Goal: Task Accomplishment & Management: Manage account settings

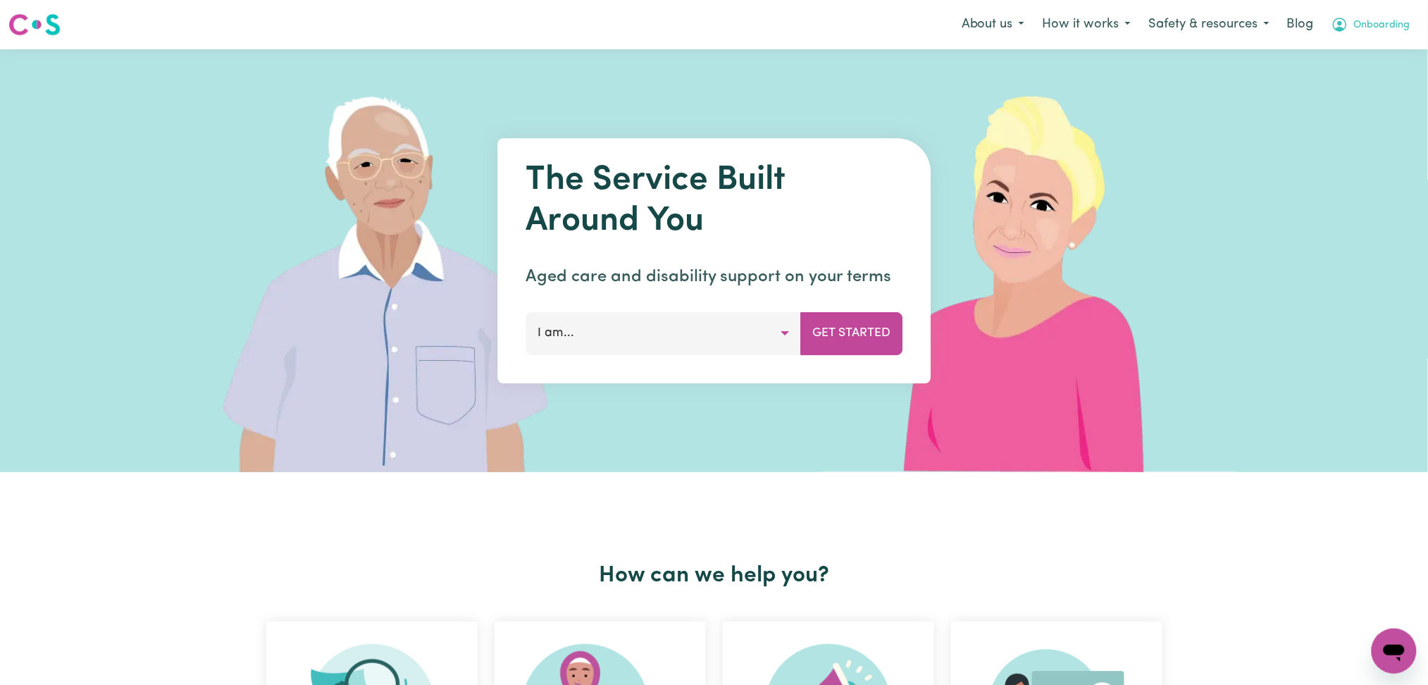
click at [1380, 29] on span "Onboarding" at bounding box center [1382, 25] width 56 height 15
click at [1373, 67] on link "Admin Dashboard" at bounding box center [1362, 55] width 111 height 27
click at [1345, 23] on icon "My Account" at bounding box center [1340, 25] width 14 height 14
click at [1337, 79] on link "Logout" at bounding box center [1362, 81] width 111 height 27
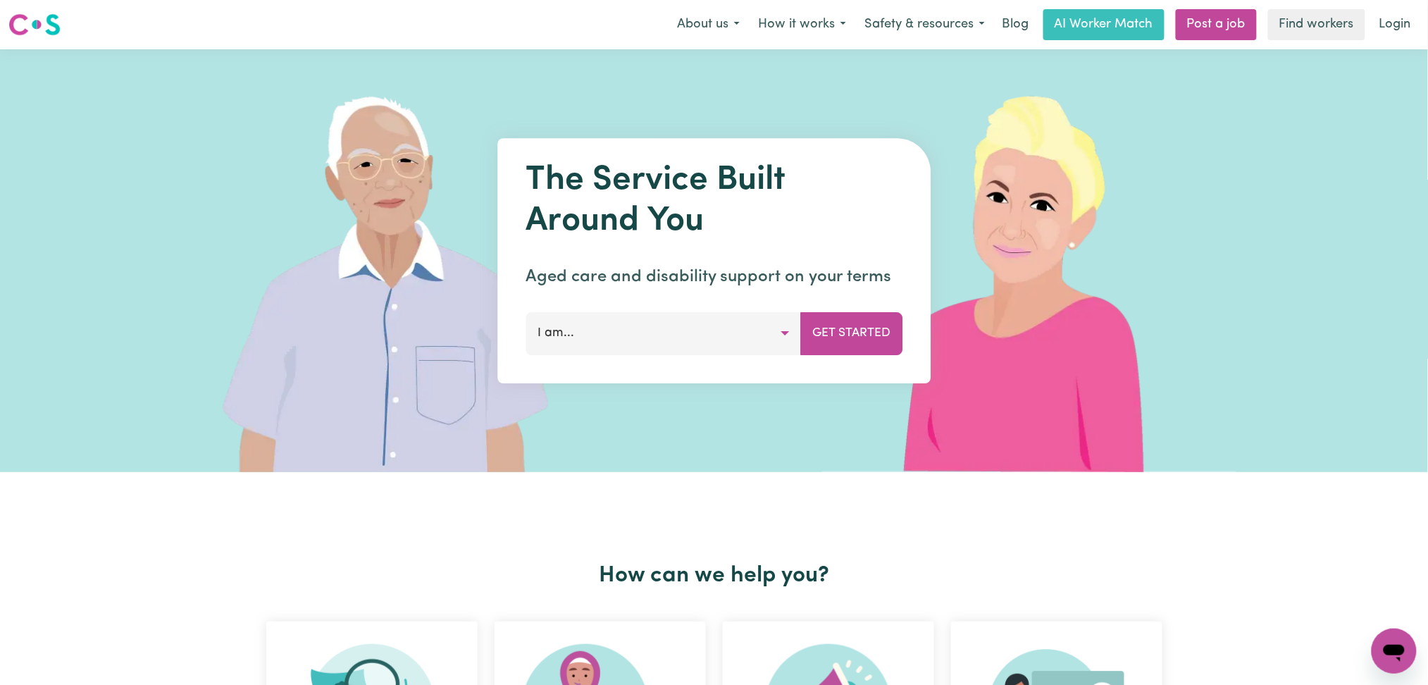
click at [1369, 29] on div "About us How it works Safety & resources Blog AI Worker Match Post a job Find w…" at bounding box center [1044, 24] width 752 height 31
click at [1380, 25] on link "Login" at bounding box center [1395, 24] width 49 height 31
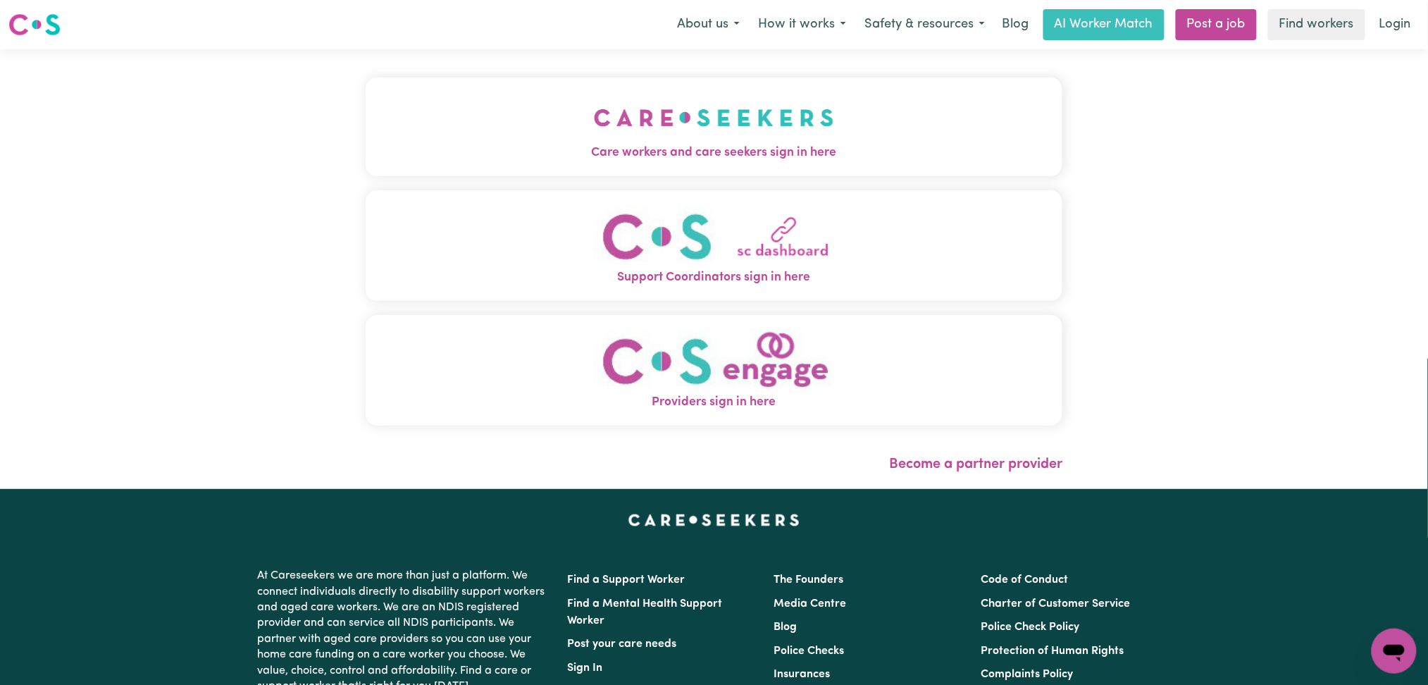
click at [367, 97] on button "Care workers and care seekers sign in here" at bounding box center [714, 126] width 697 height 99
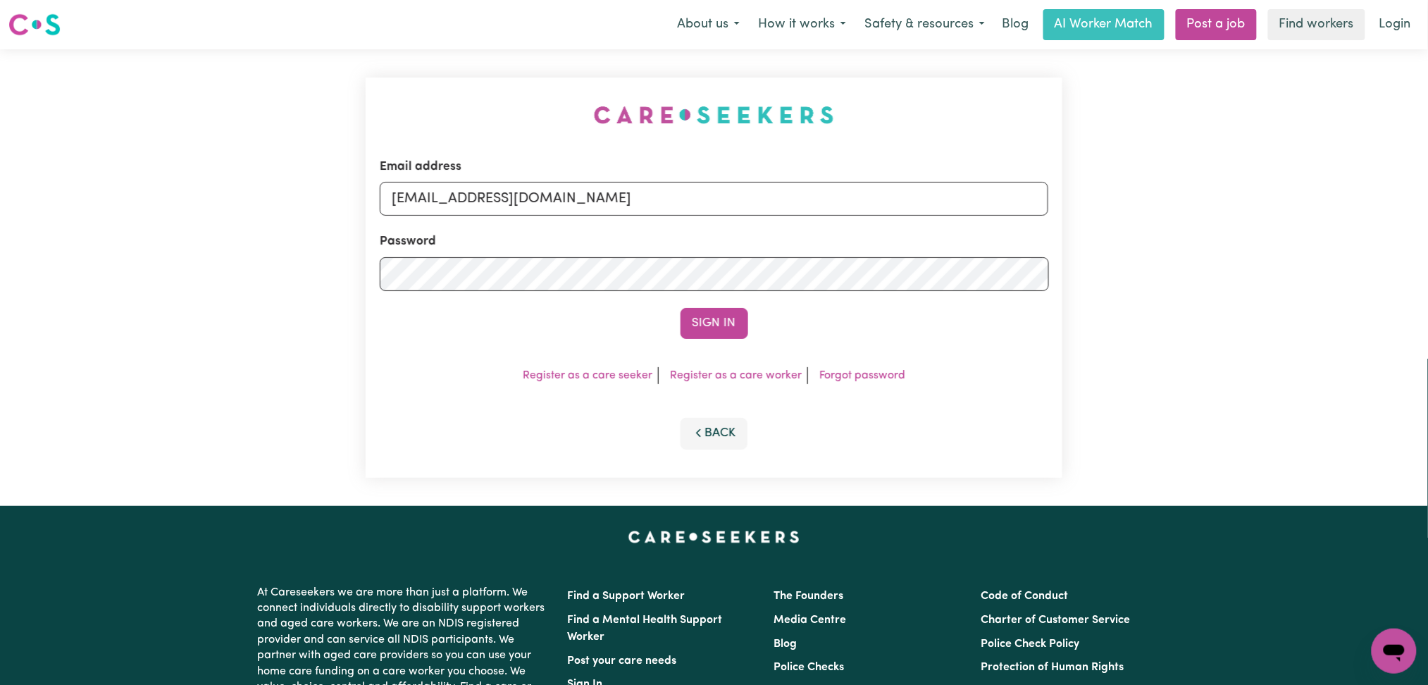
click at [528, 171] on div "Email address [EMAIL_ADDRESS][DOMAIN_NAME]" at bounding box center [714, 187] width 669 height 58
drag, startPoint x: 508, startPoint y: 186, endPoint x: 504, endPoint y: 196, distance: 10.5
click at [507, 187] on input "[EMAIL_ADDRESS][DOMAIN_NAME]" at bounding box center [714, 199] width 669 height 34
drag, startPoint x: 466, startPoint y: 197, endPoint x: 818, endPoint y: 213, distance: 352.5
click at [818, 213] on input "Superuser~[EMAIL_ADDRESS][DOMAIN_NAME]" at bounding box center [714, 199] width 669 height 34
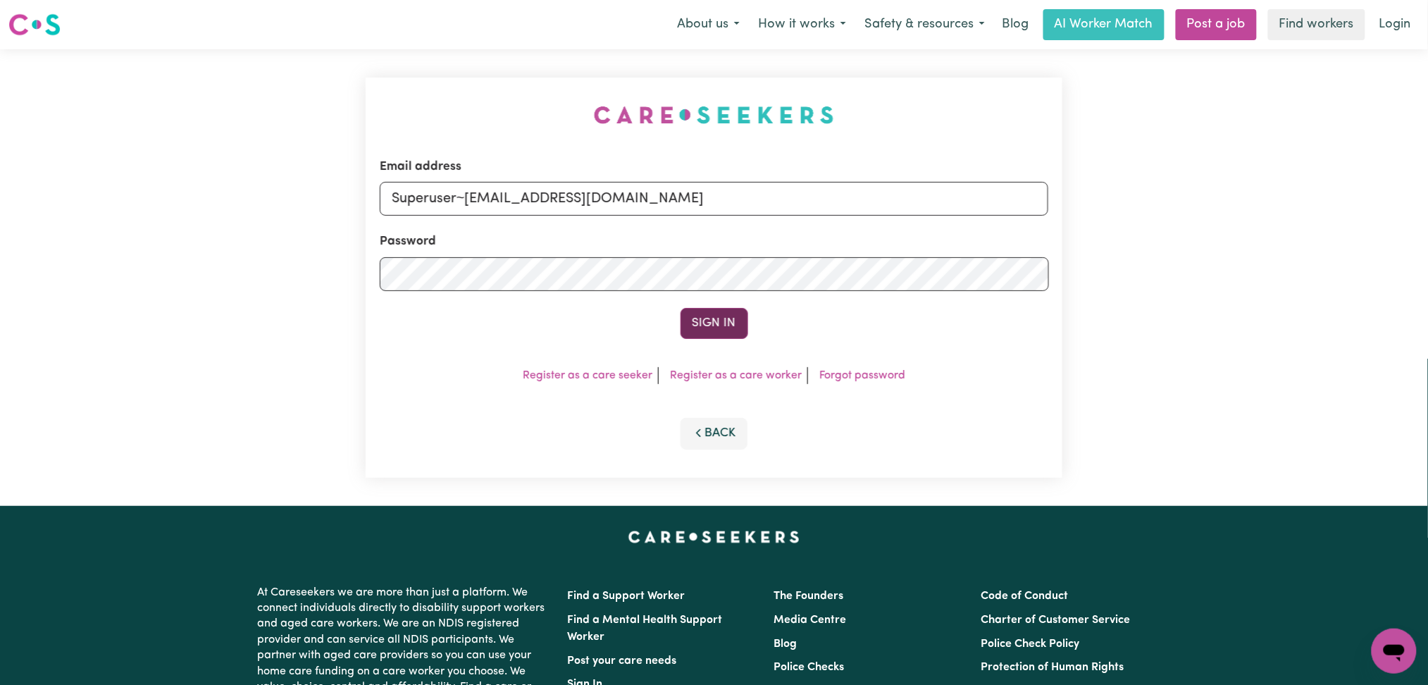
type input "Superuser~[EMAIL_ADDRESS][DOMAIN_NAME]"
click at [684, 311] on button "Sign In" at bounding box center [714, 323] width 68 height 31
